Goal: Information Seeking & Learning: Learn about a topic

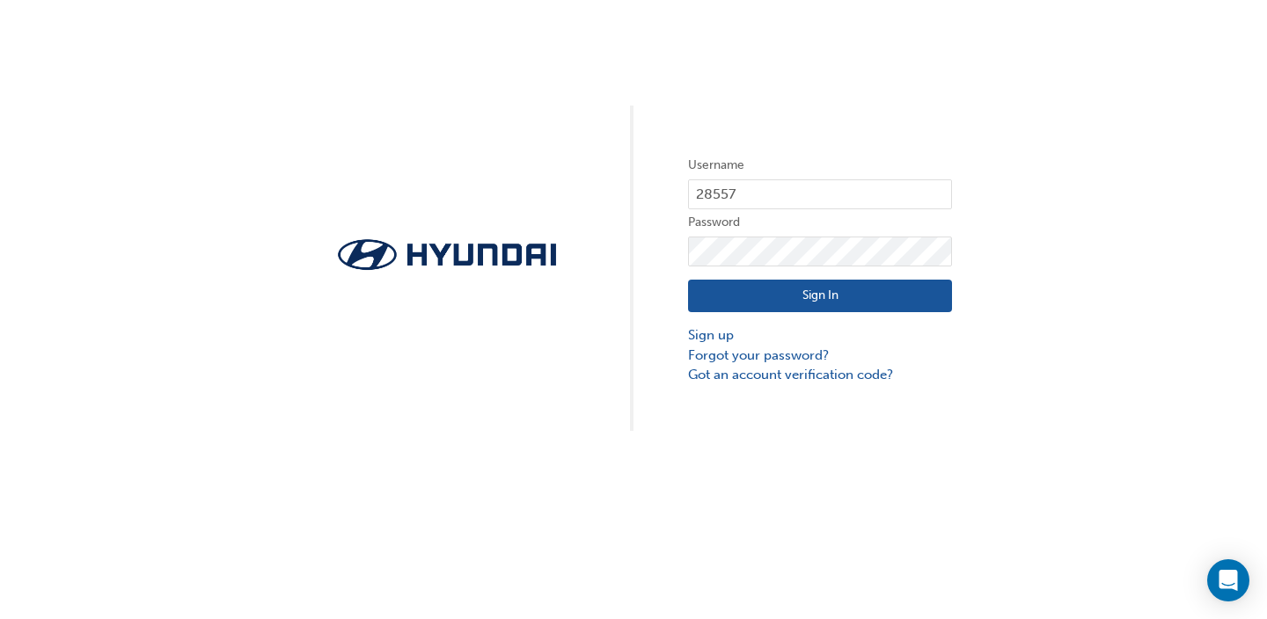
click at [770, 299] on button "Sign In" at bounding box center [820, 296] width 264 height 33
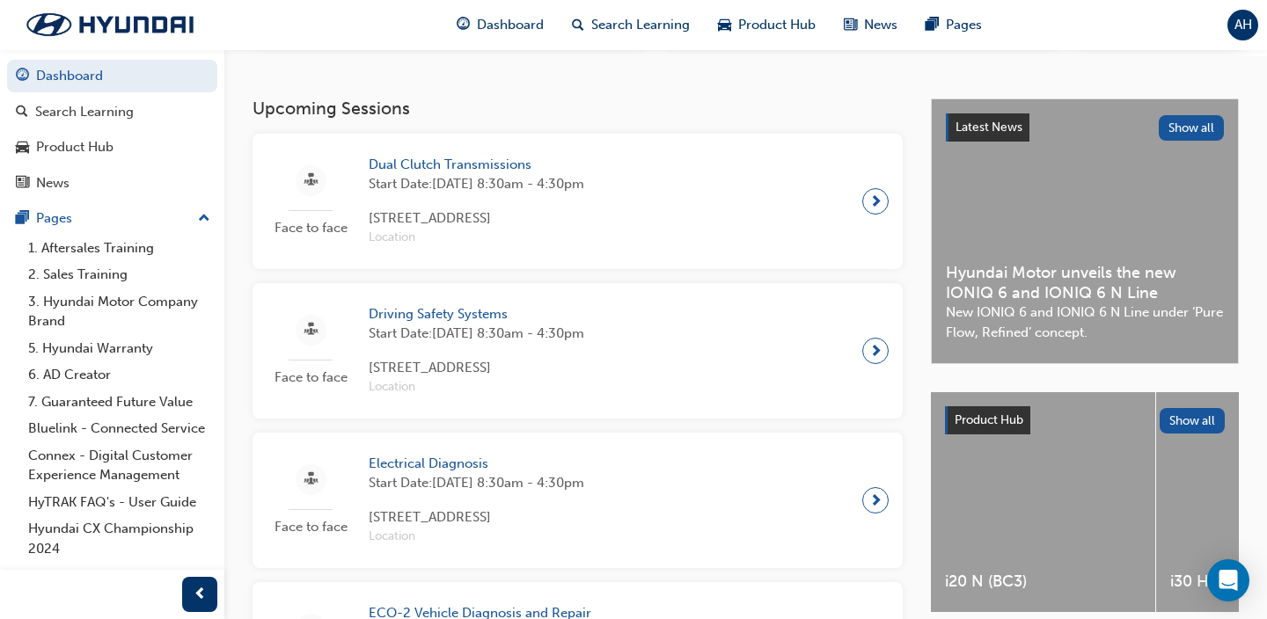
scroll to position [356, 0]
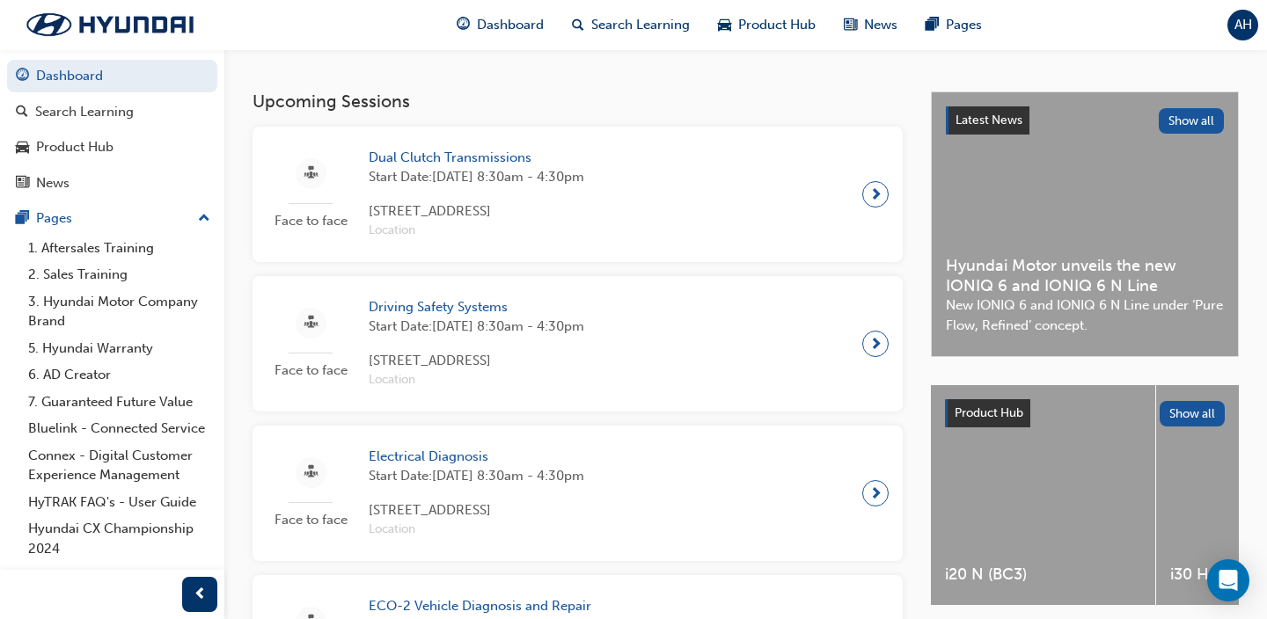
click at [494, 167] on span "Dual Clutch Transmissions" at bounding box center [477, 158] width 216 height 20
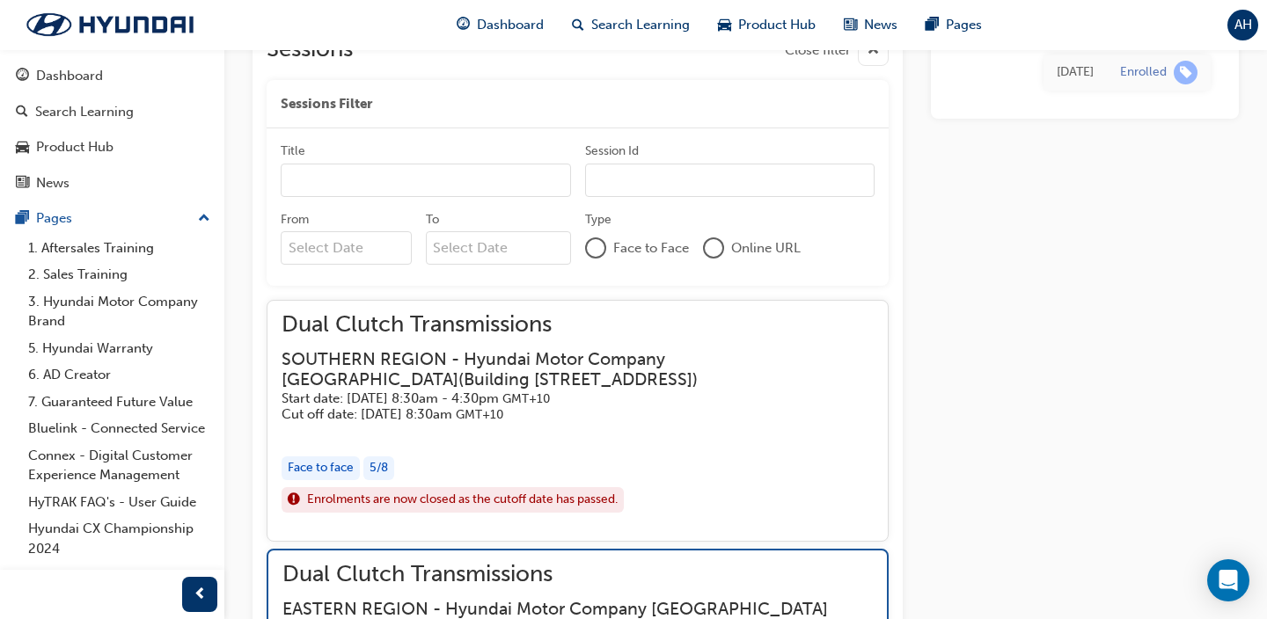
scroll to position [1174, 0]
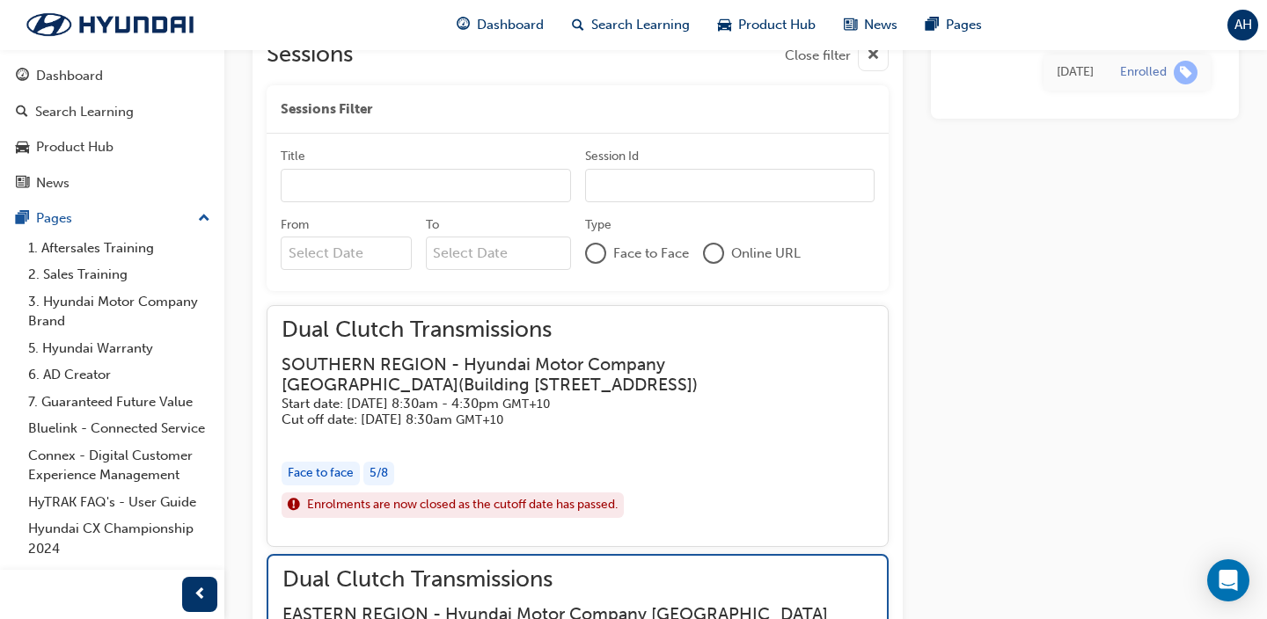
drag, startPoint x: 745, startPoint y: 367, endPoint x: 774, endPoint y: 369, distance: 29.1
click at [774, 369] on h3 "SOUTHERN REGION - Hyundai Motor Company [GEOGRAPHIC_DATA] ( [STREET_ADDRESS] )" at bounding box center [563, 375] width 564 height 41
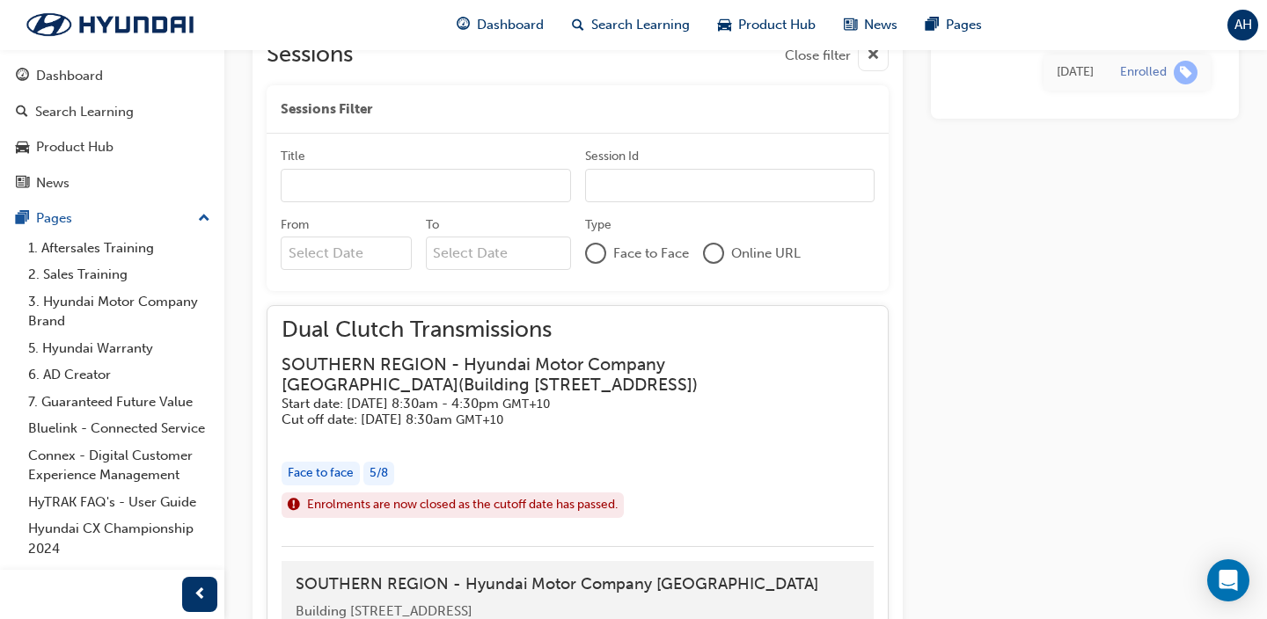
drag, startPoint x: 743, startPoint y: 363, endPoint x: 770, endPoint y: 416, distance: 59.0
click at [770, 416] on div "SOUTHERN REGION - Hyundai Motor Company [GEOGRAPHIC_DATA] ( [STREET_ADDRESS] ) …" at bounding box center [577, 392] width 592 height 74
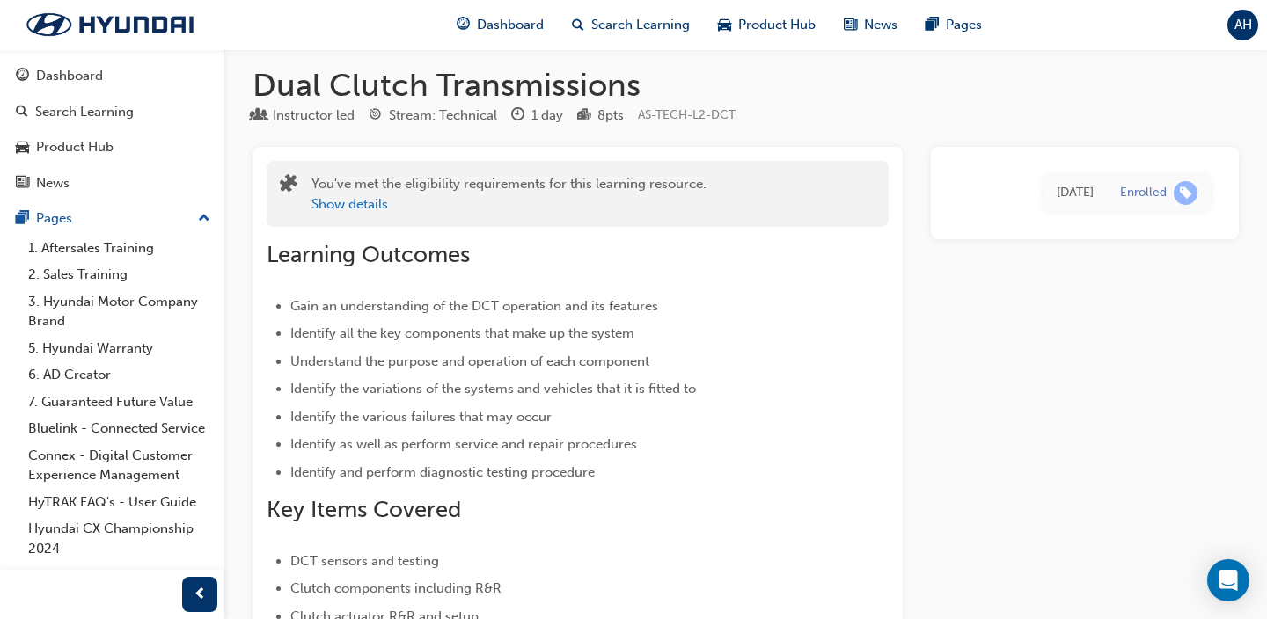
scroll to position [0, 0]
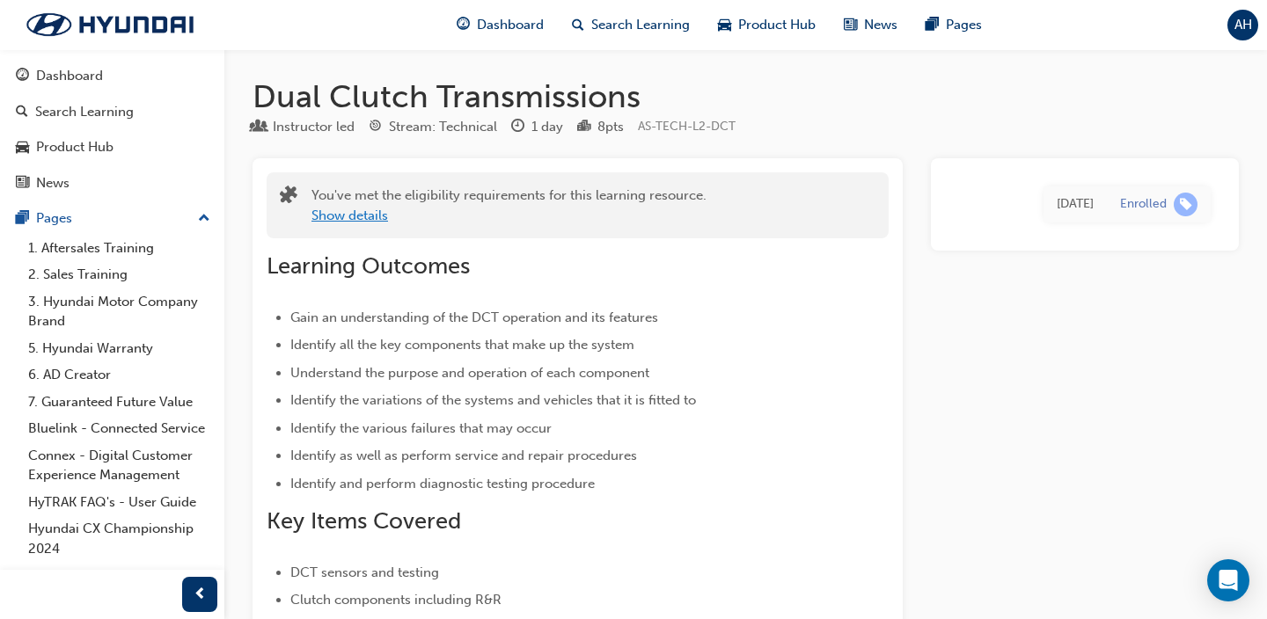
click at [364, 223] on button "Show details" at bounding box center [349, 216] width 77 height 20
